Goal: Answer question/provide support

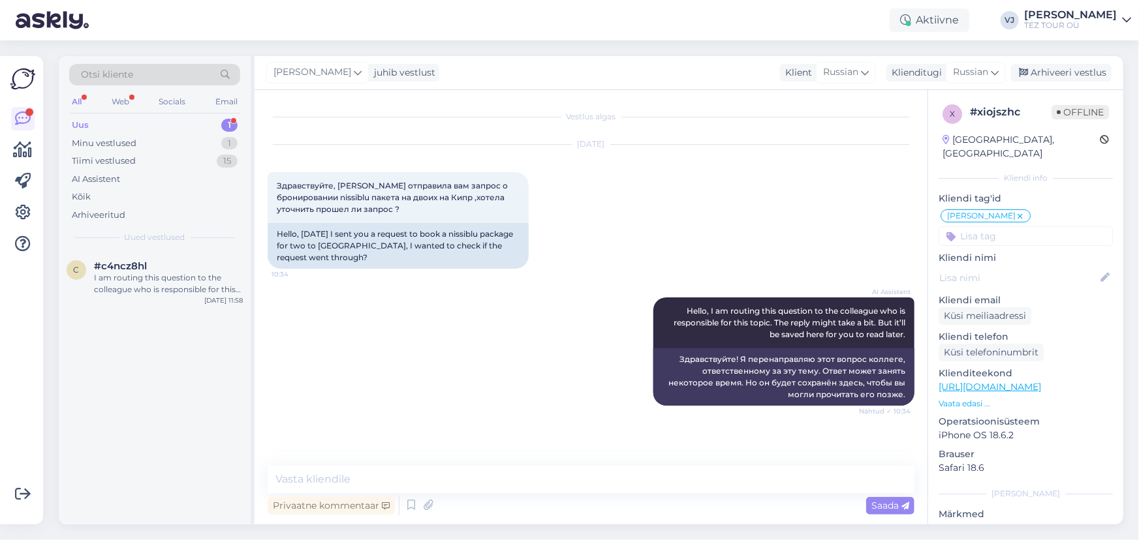
click at [435, 353] on div "AI Assistent Hello, I am routing this question to the colleague who is responsi…" at bounding box center [591, 351] width 647 height 137
click at [418, 485] on textarea at bounding box center [591, 479] width 647 height 27
type textarea "Спасибо Вам за звонок, бронирование сделал - вышлю всё на почту"
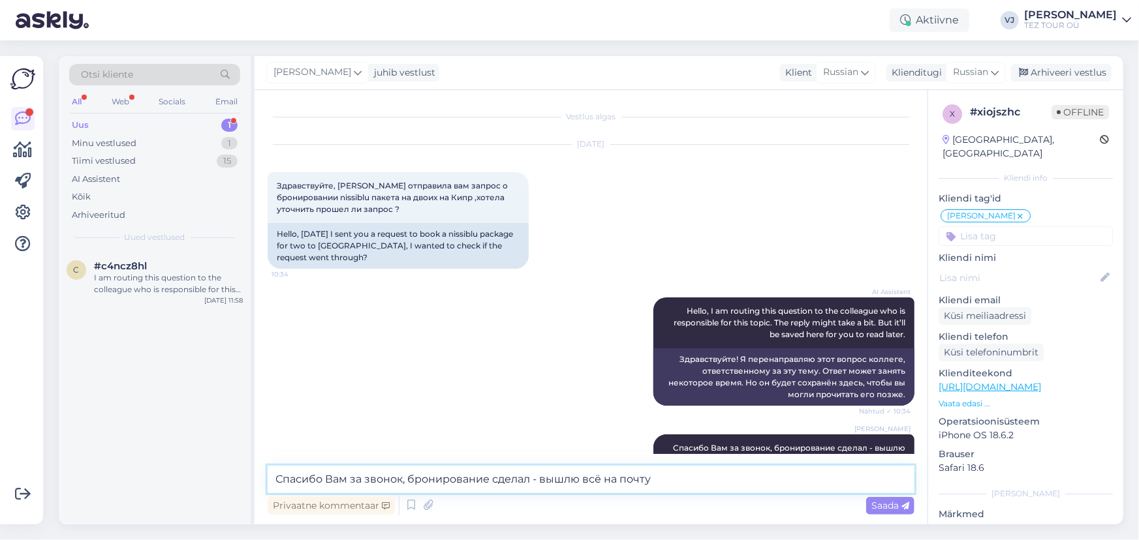
scroll to position [33, 0]
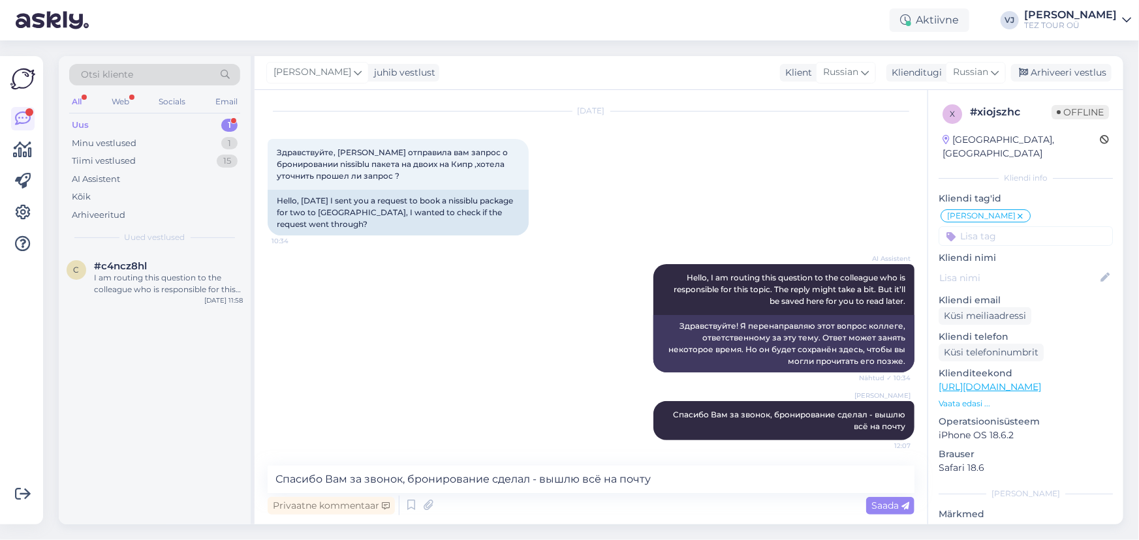
click at [72, 103] on div "All" at bounding box center [76, 101] width 15 height 17
click at [131, 163] on div "Tiimi vestlused" at bounding box center [104, 161] width 64 height 13
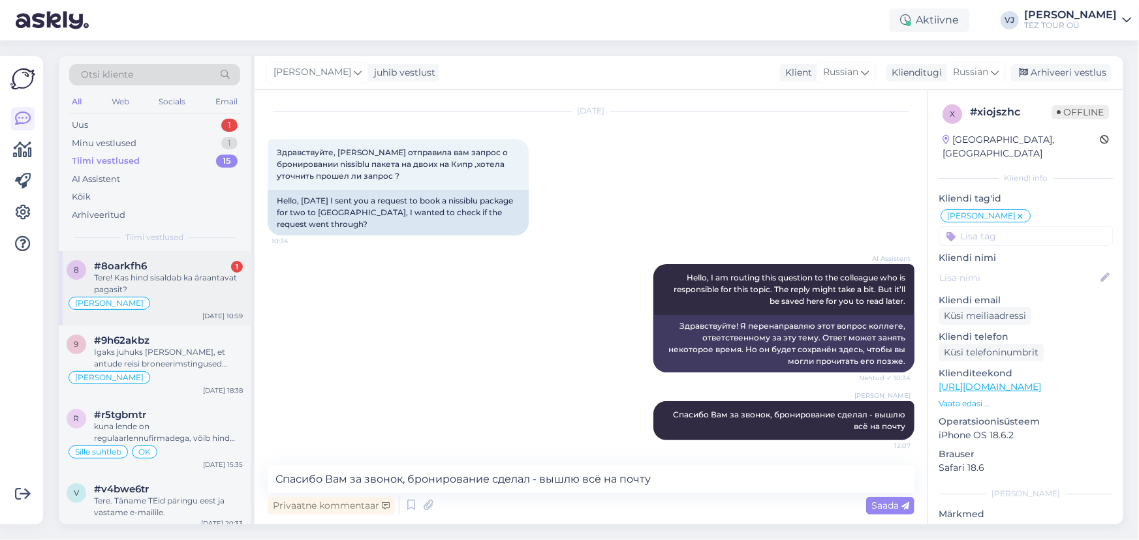
click at [164, 287] on div "Tere! Kas hind sisaldab ka äraantavat pagasit?" at bounding box center [168, 283] width 149 height 23
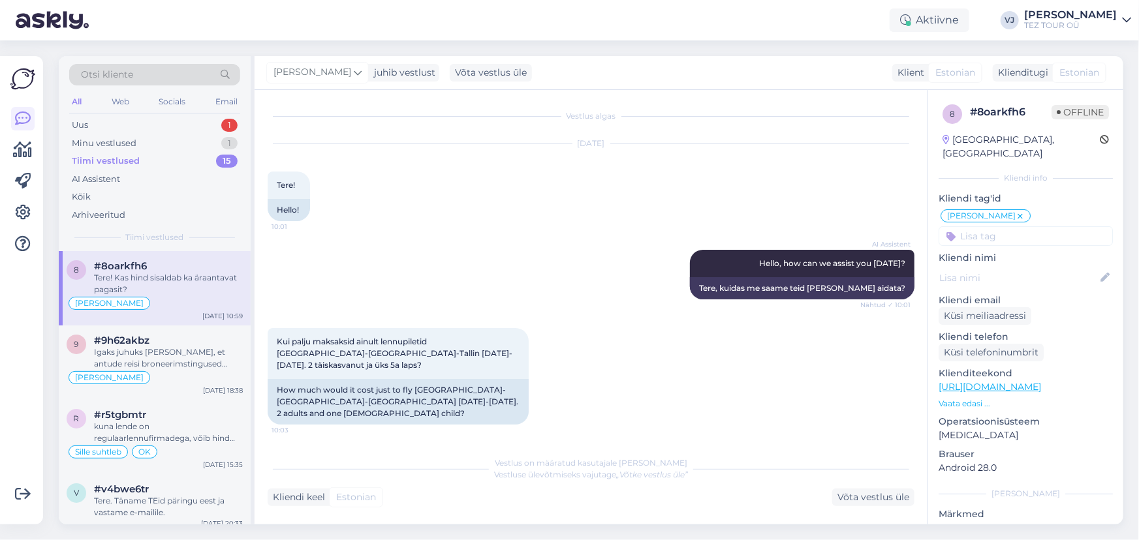
scroll to position [0, 0]
click at [157, 164] on div "Tiimi vestlused 15" at bounding box center [154, 161] width 171 height 18
click at [170, 129] on div "Uus 1" at bounding box center [154, 125] width 171 height 18
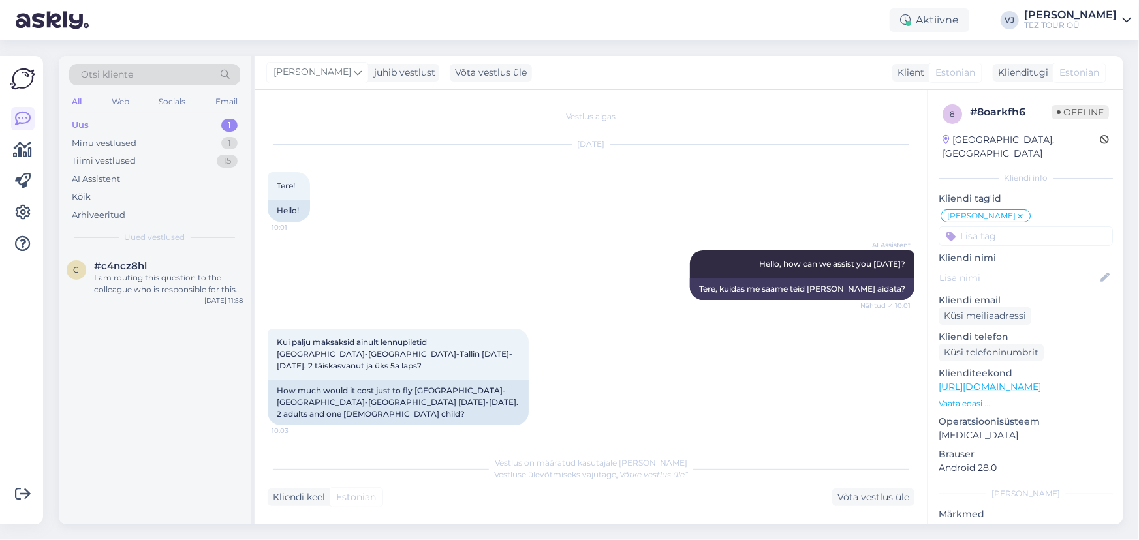
click at [176, 118] on div "Uus 1" at bounding box center [154, 125] width 171 height 18
click at [194, 284] on div "I am routing this question to the colleague who is responsible for this topic. …" at bounding box center [168, 283] width 149 height 23
